Goal: Register for event/course

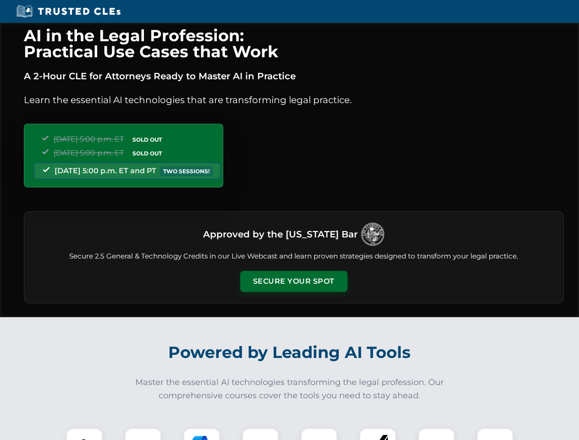
click at [293, 282] on button "Secure Your Spot" at bounding box center [293, 281] width 107 height 21
click at [84, 434] on img at bounding box center [84, 446] width 27 height 27
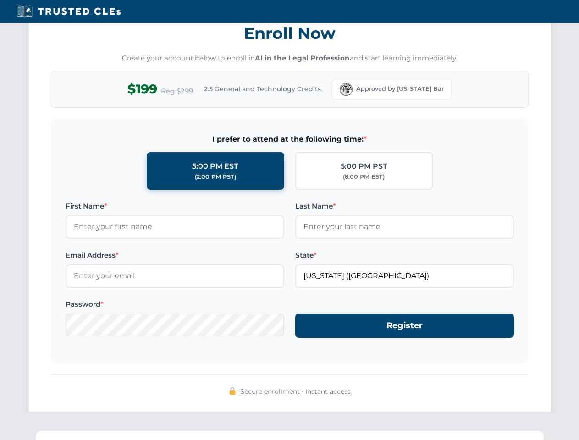
scroll to position [900, 0]
